Goal: Information Seeking & Learning: Learn about a topic

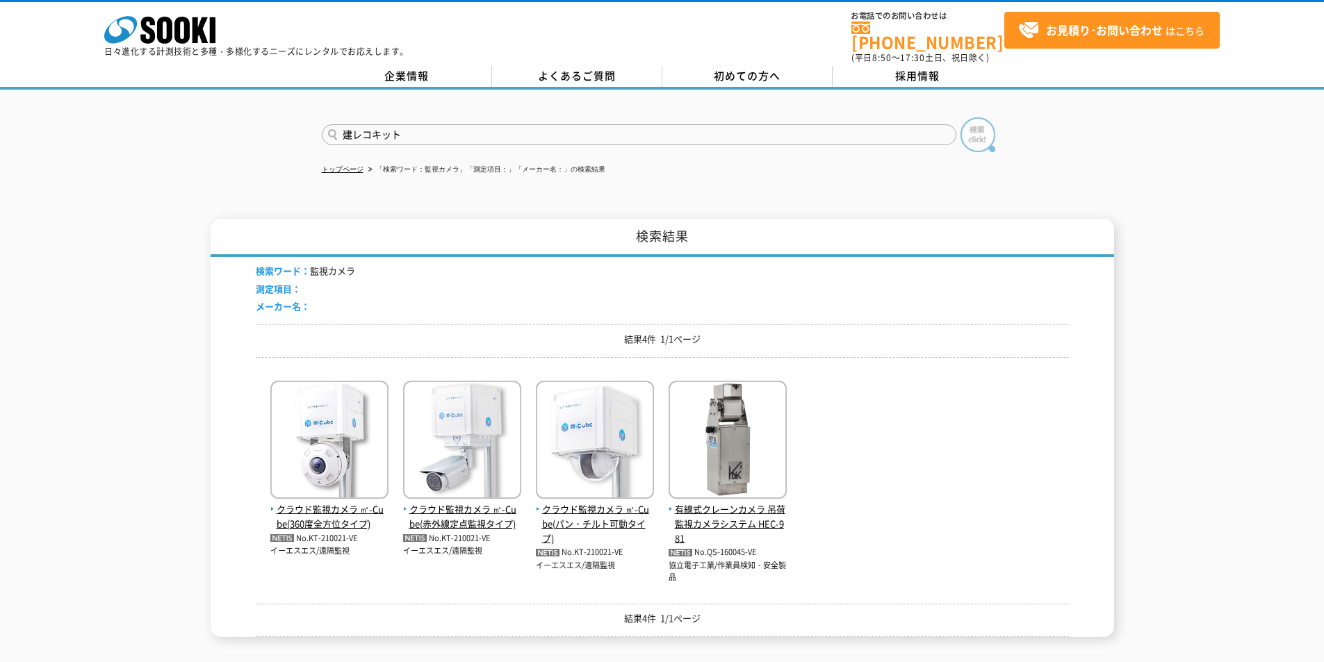
type input "建レコキット"
click at [975, 133] on img at bounding box center [977, 134] width 35 height 35
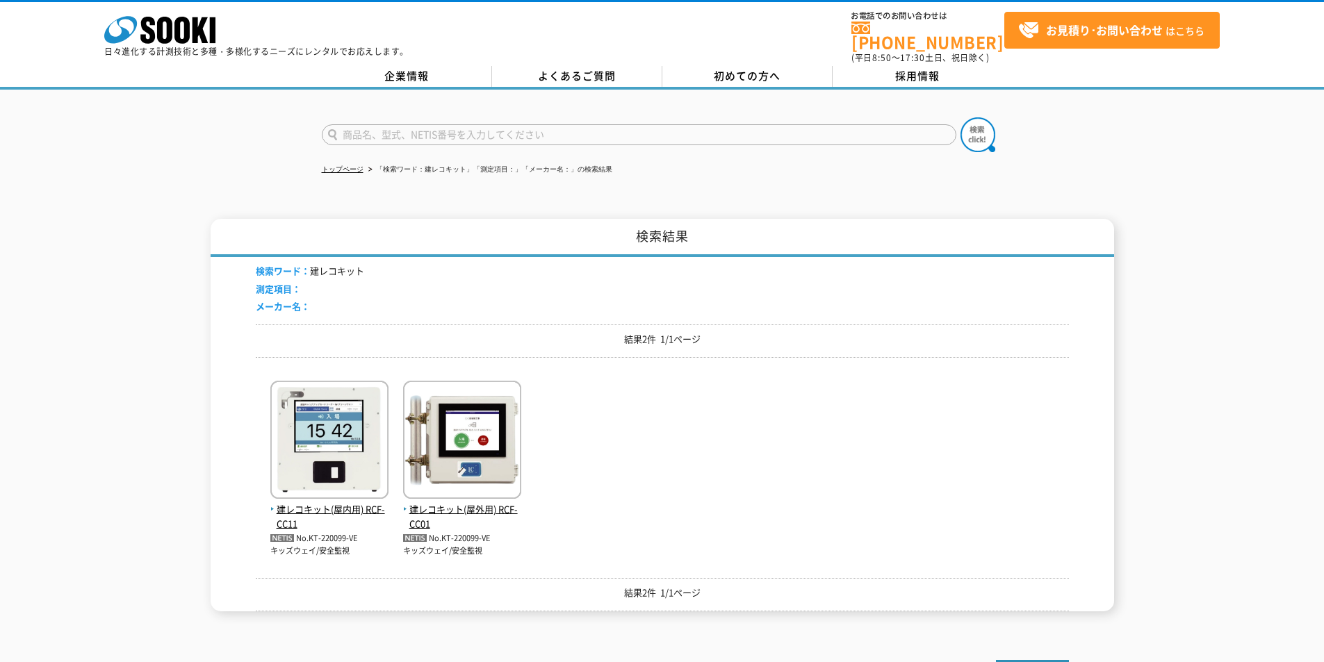
click at [419, 133] on input "text" at bounding box center [639, 134] width 634 height 21
type input "お"
type input "ポーターフロー"
click at [960, 117] on button at bounding box center [977, 134] width 35 height 35
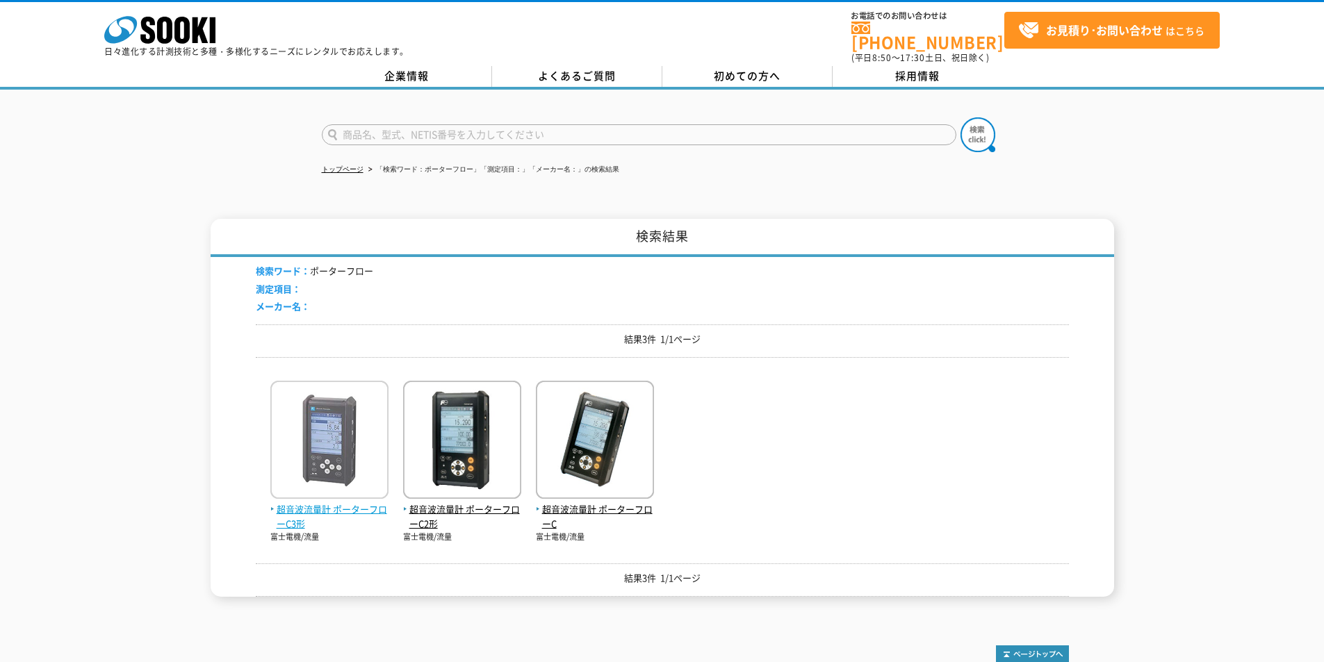
click at [349, 425] on img at bounding box center [329, 442] width 118 height 122
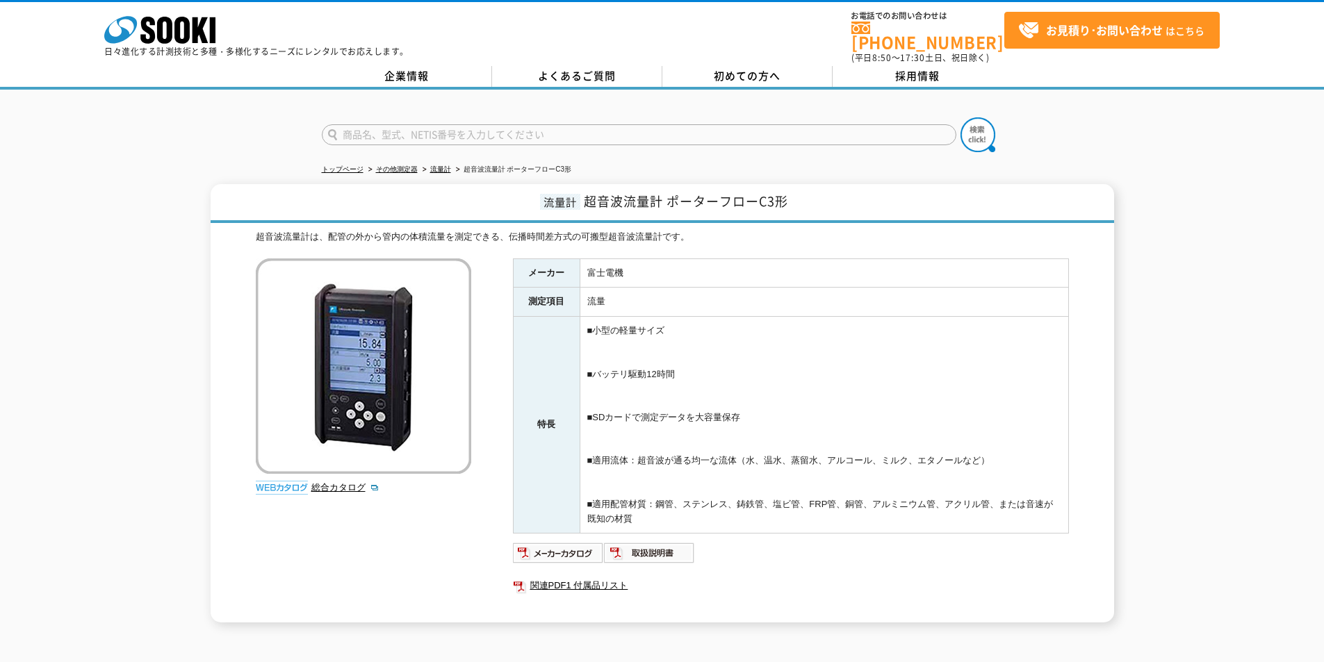
click at [244, 99] on div at bounding box center [662, 123] width 1324 height 67
